Goal: Browse casually: Explore the website without a specific task or goal

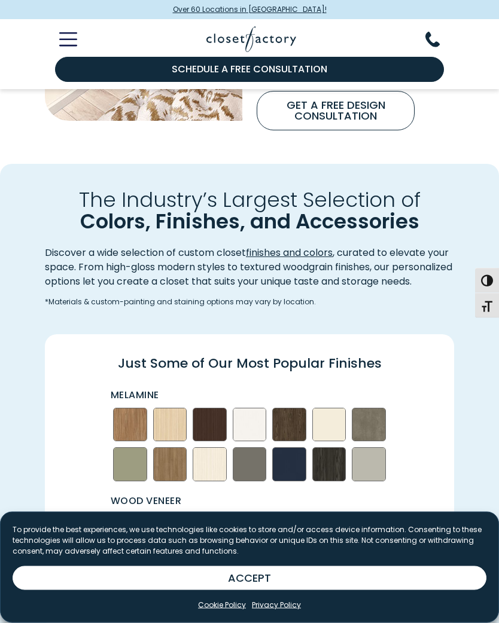
scroll to position [1095, 0]
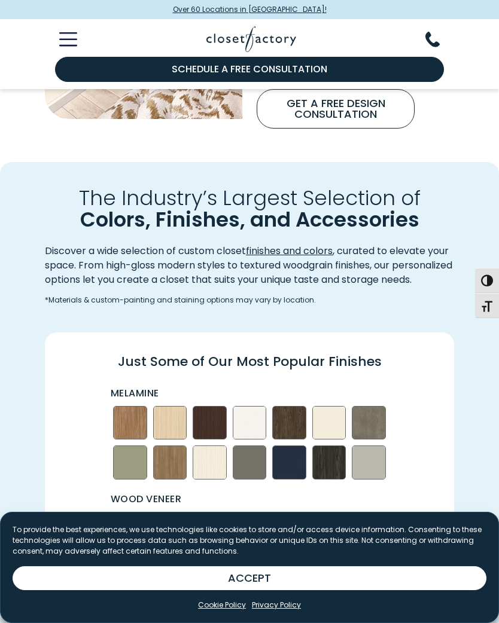
click at [253, 423] on img "Swatch Grid" at bounding box center [250, 423] width 34 height 34
click at [254, 425] on img "Swatch Grid" at bounding box center [250, 423] width 34 height 34
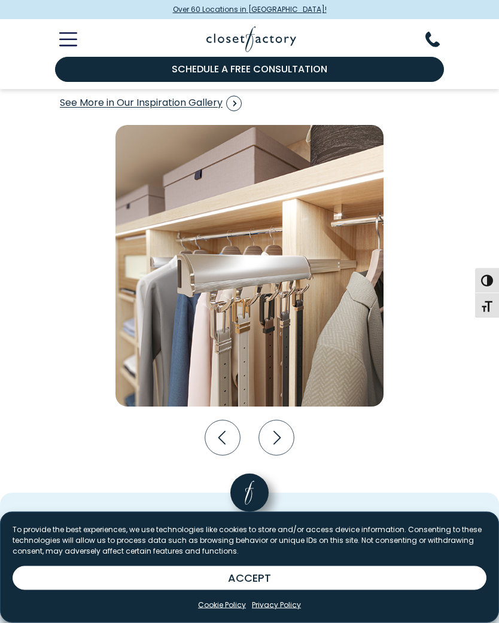
scroll to position [1920, 0]
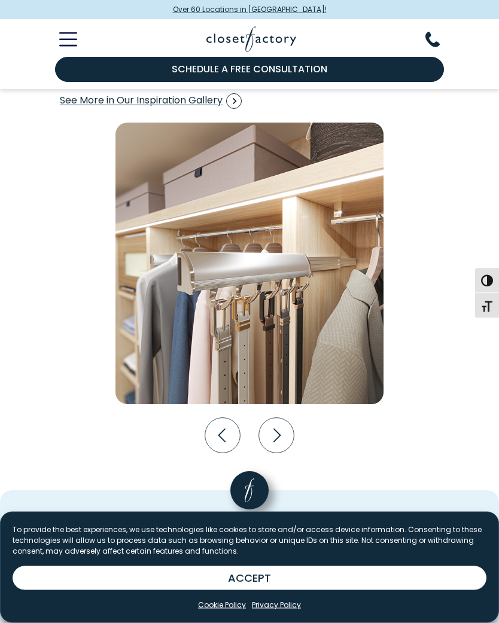
click at [278, 440] on icon "Next slide" at bounding box center [276, 435] width 35 height 35
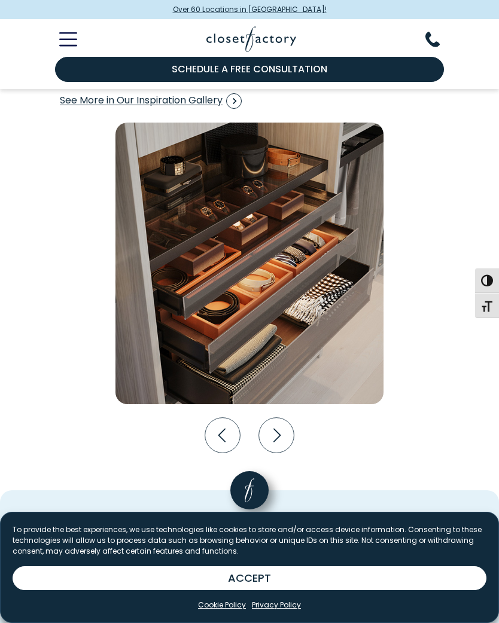
click at [281, 436] on icon "Next slide" at bounding box center [276, 434] width 35 height 35
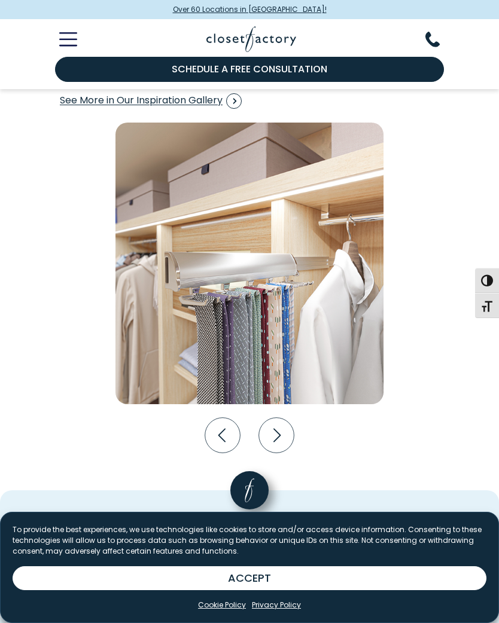
click at [279, 438] on icon "Next slide" at bounding box center [276, 434] width 35 height 35
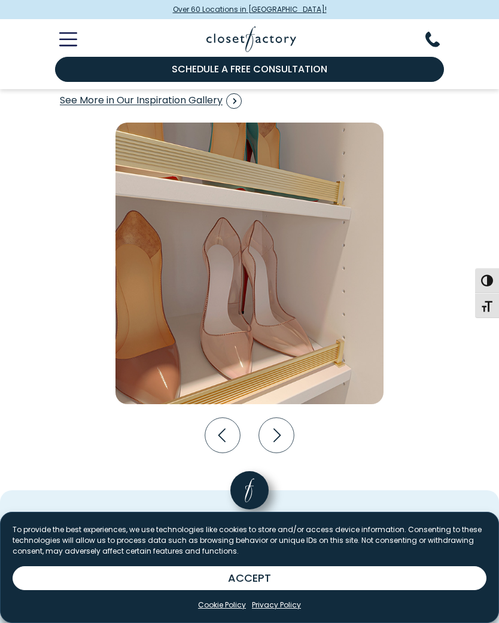
click at [276, 449] on icon "Next slide" at bounding box center [276, 434] width 35 height 35
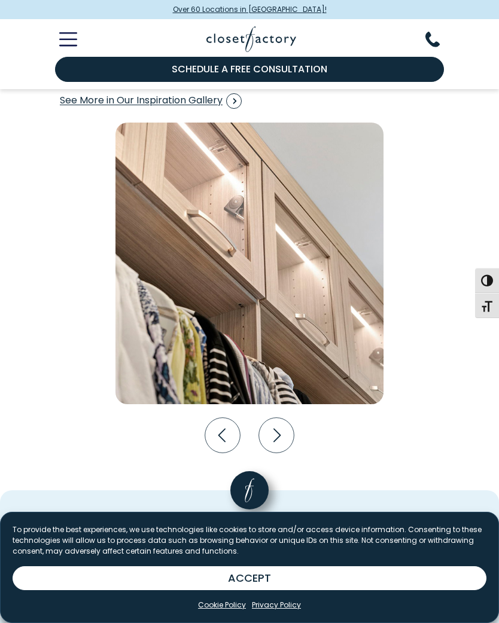
click at [278, 440] on icon "Next slide" at bounding box center [276, 434] width 35 height 35
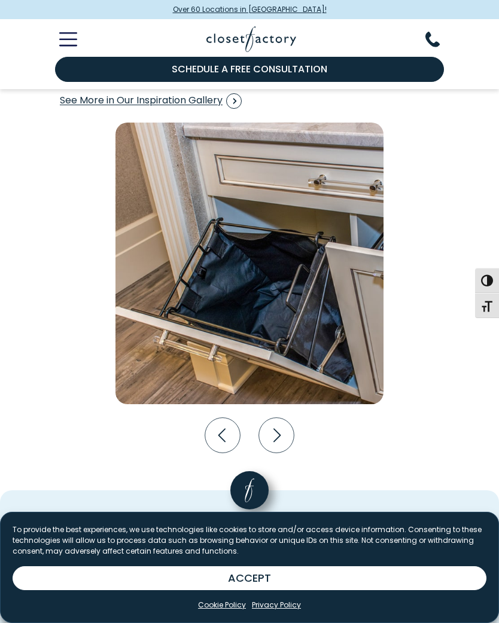
click at [278, 435] on icon "Next slide" at bounding box center [276, 434] width 35 height 35
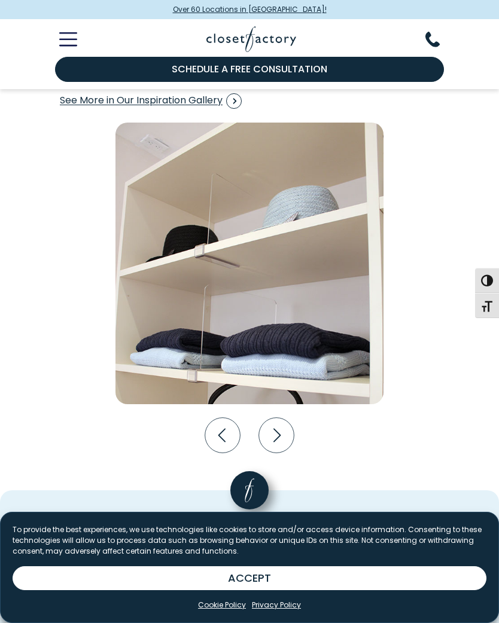
click at [273, 441] on icon "Next slide" at bounding box center [276, 434] width 35 height 35
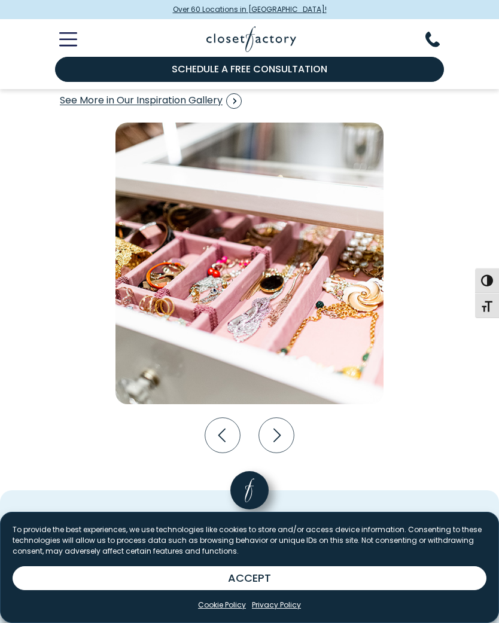
click at [276, 436] on icon "Next slide" at bounding box center [276, 435] width 7 height 14
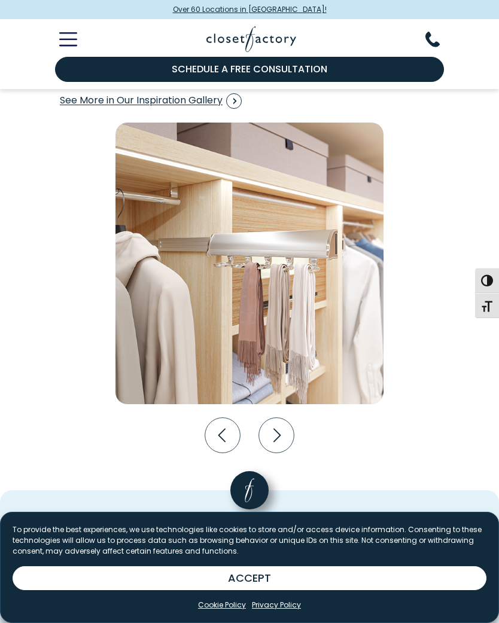
click at [274, 437] on icon "Next slide" at bounding box center [276, 434] width 35 height 35
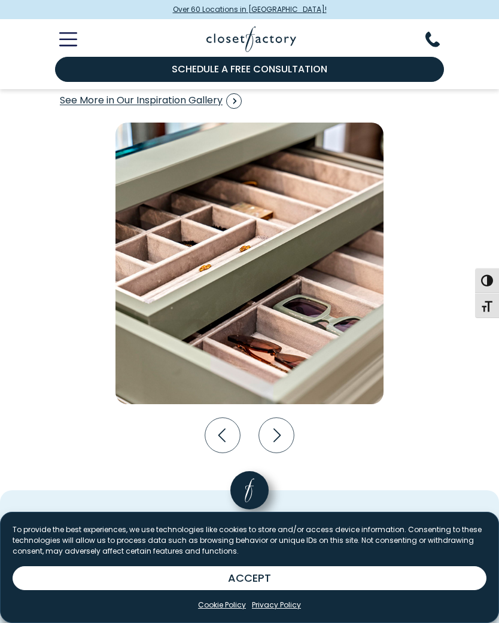
click at [273, 438] on icon "Next slide" at bounding box center [276, 434] width 35 height 35
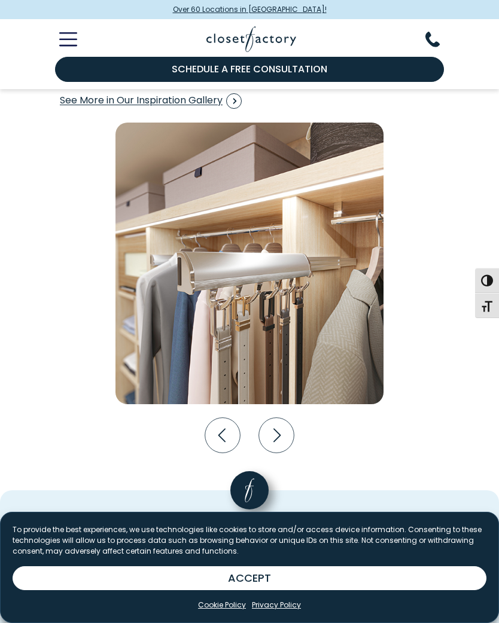
click at [278, 434] on icon "Next slide" at bounding box center [276, 434] width 35 height 35
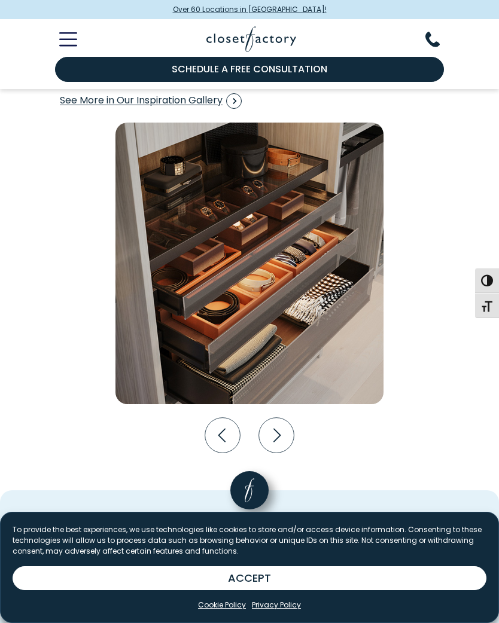
click at [275, 435] on icon "Next slide" at bounding box center [276, 435] width 7 height 14
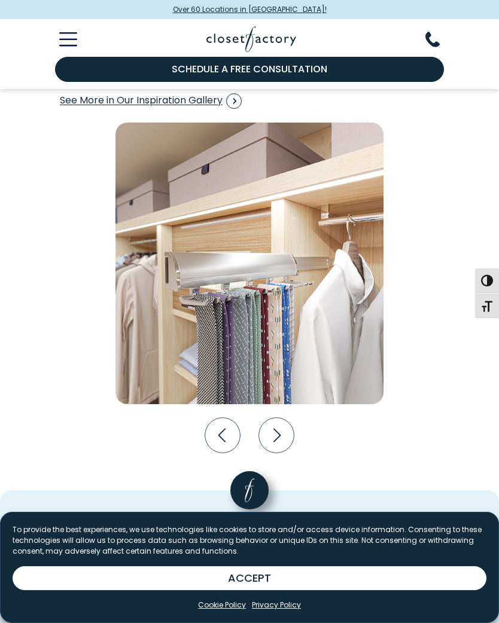
click at [275, 435] on icon "Next slide" at bounding box center [276, 435] width 7 height 14
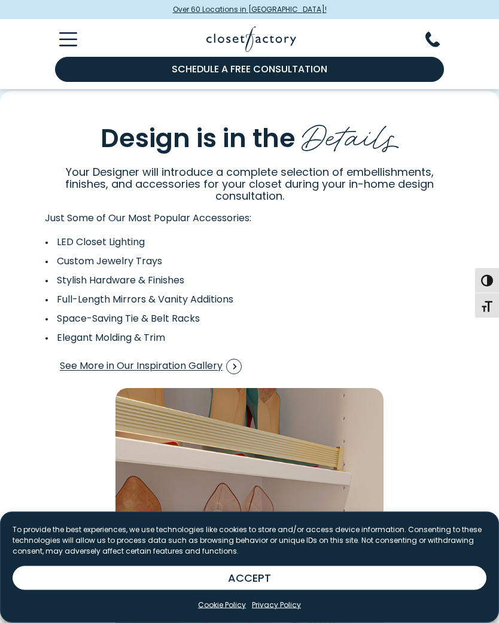
scroll to position [1652, 0]
